Goal: Task Accomplishment & Management: Use online tool/utility

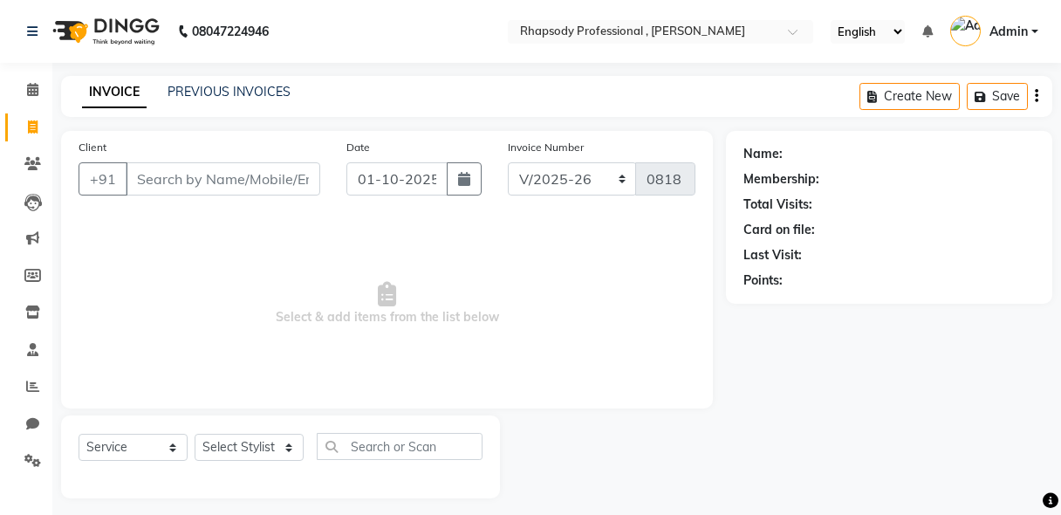
select select "8581"
select select "service"
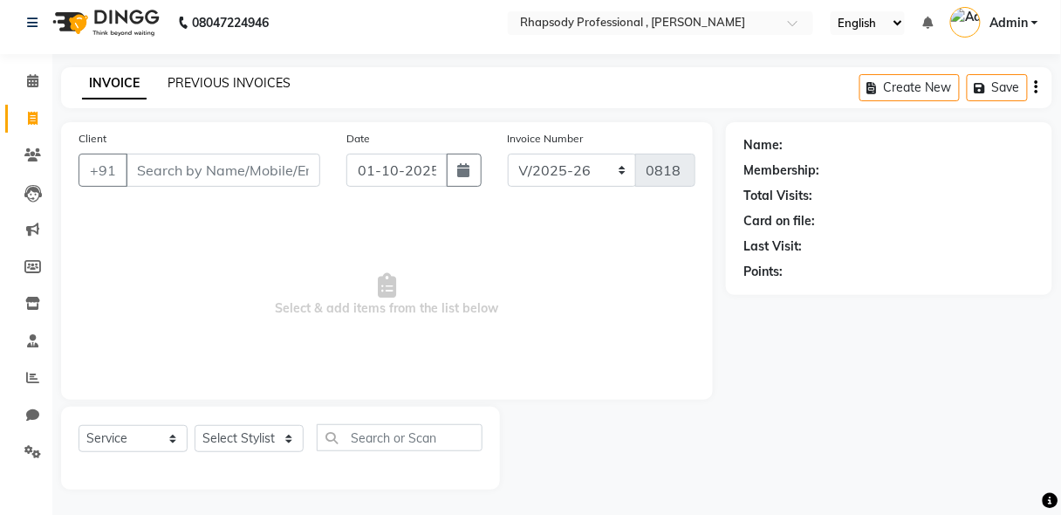
click at [192, 83] on link "PREVIOUS INVOICES" at bounding box center [228, 83] width 123 height 16
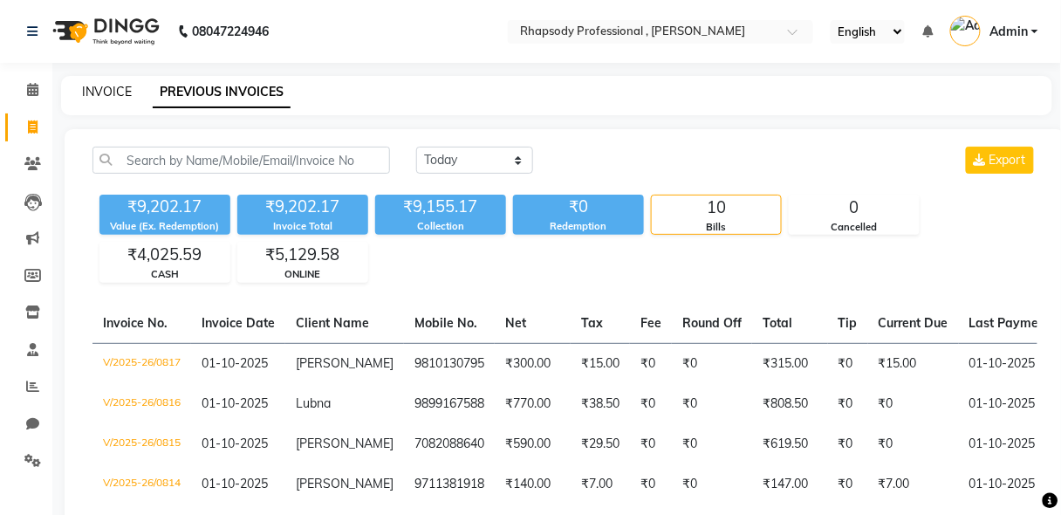
click at [86, 84] on link "INVOICE" at bounding box center [107, 92] width 50 height 16
select select "service"
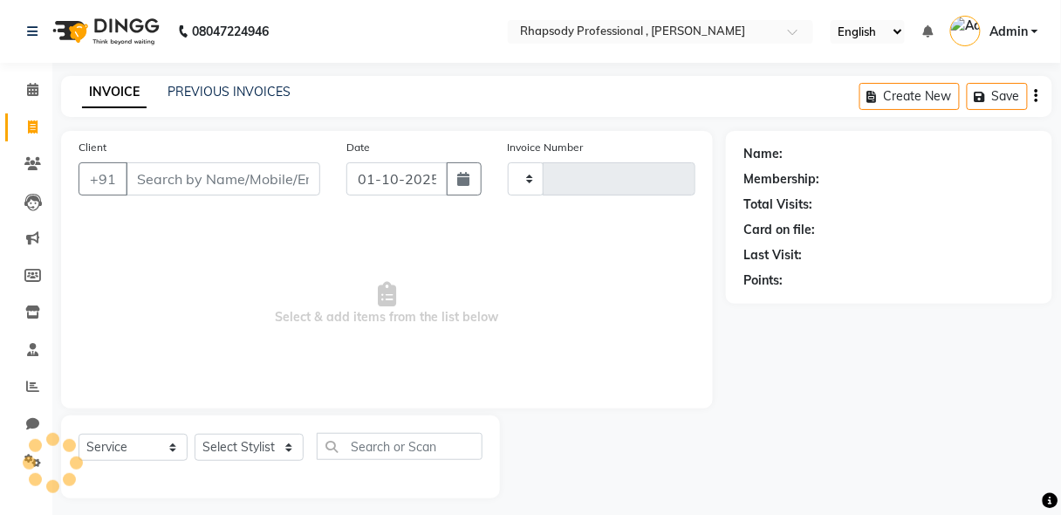
scroll to position [9, 0]
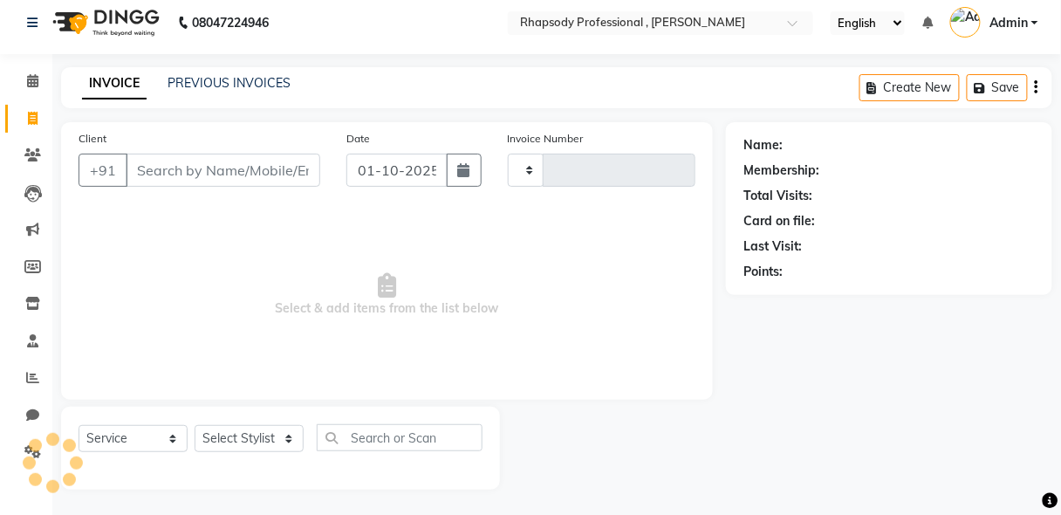
type input "0818"
select select "8581"
